Goal: Check status

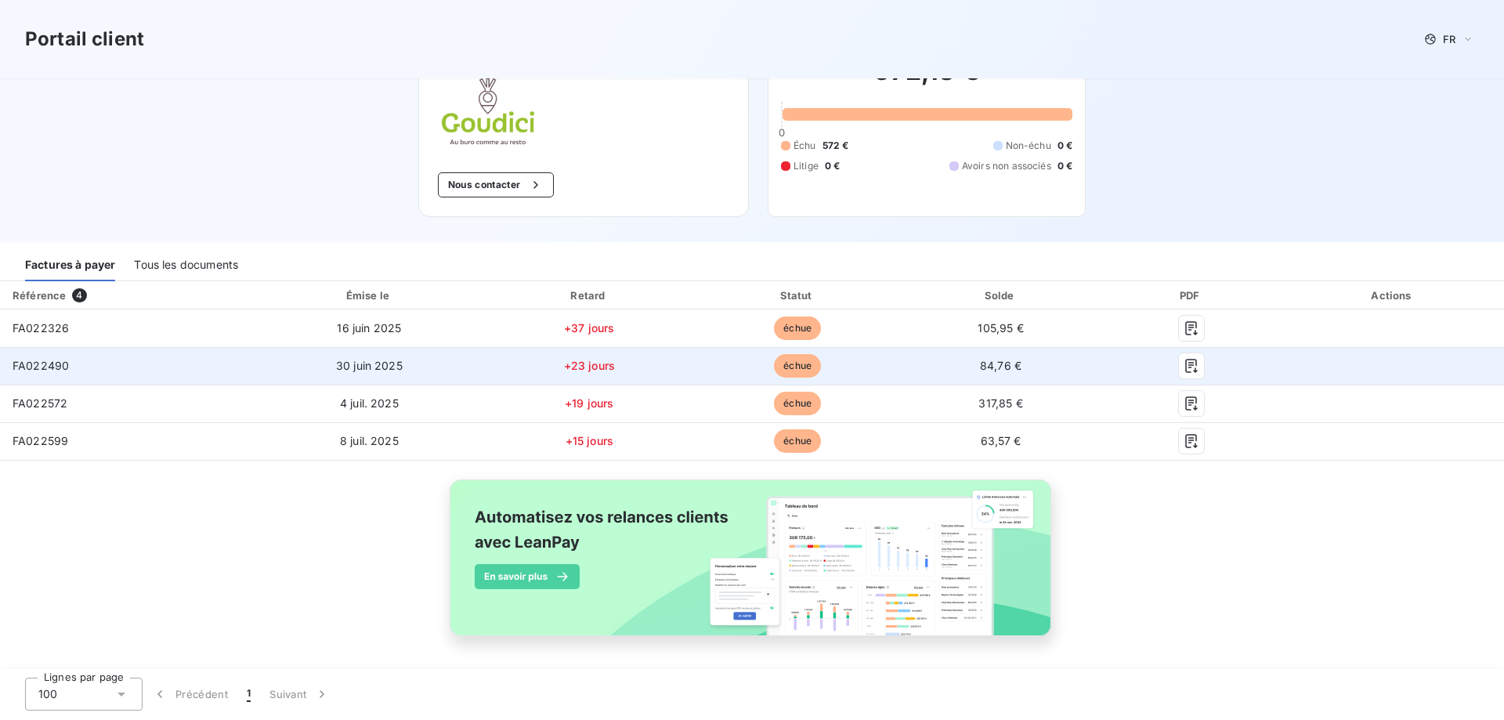
scroll to position [88, 0]
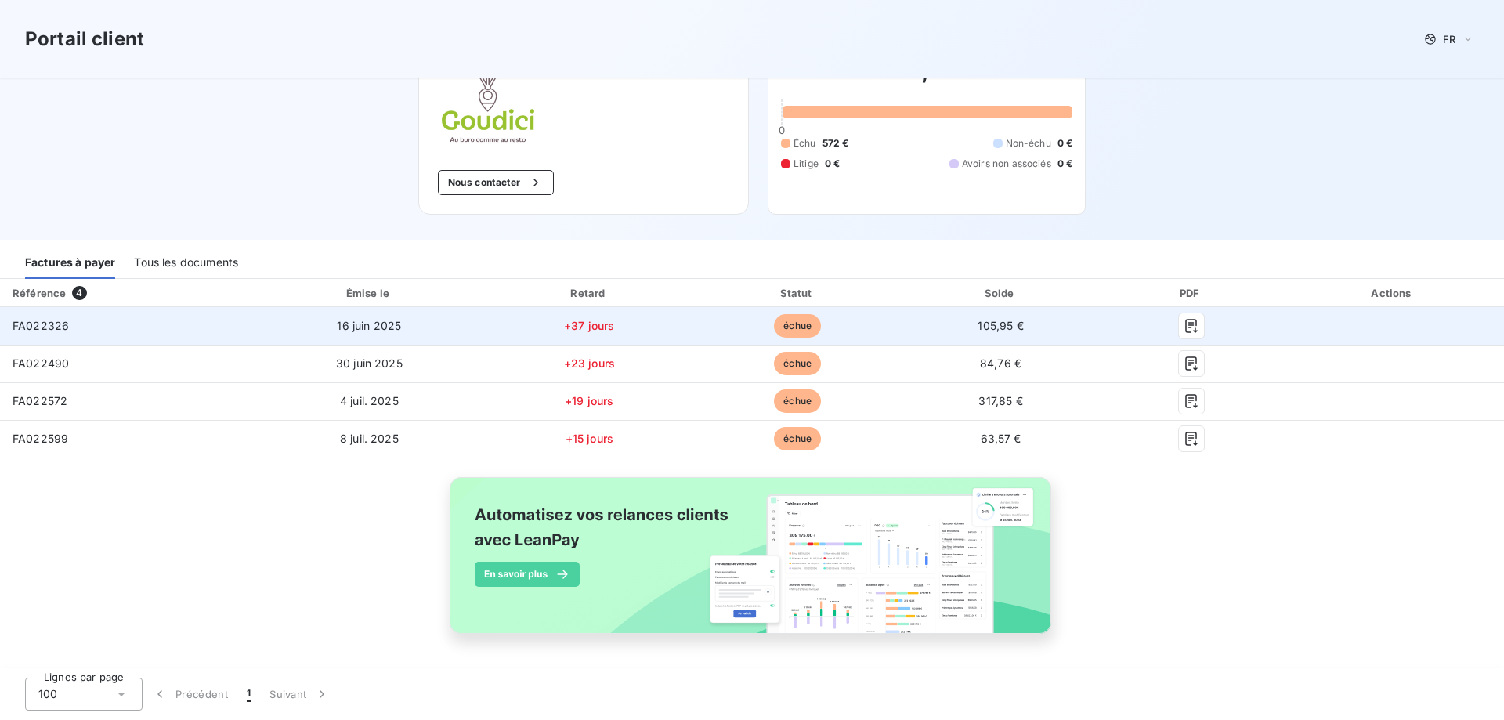
click at [70, 332] on td "FA022326" at bounding box center [127, 326] width 255 height 38
click at [385, 323] on span "16 juin 2025" at bounding box center [369, 325] width 64 height 13
click at [1188, 325] on icon "button" at bounding box center [1191, 326] width 12 height 14
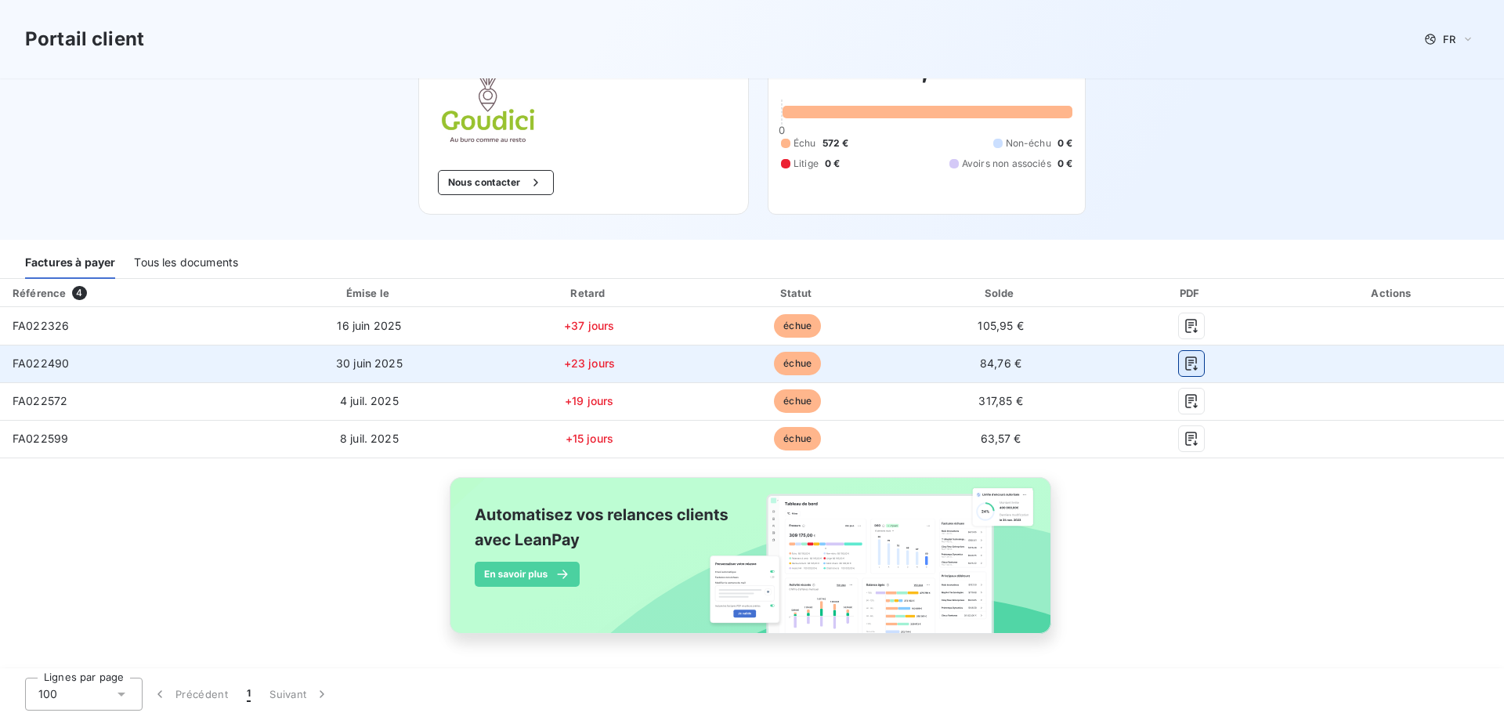
click at [1202, 364] on button "button" at bounding box center [1191, 363] width 25 height 25
